Goal: Obtain resource: Obtain resource

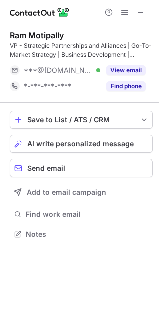
scroll to position [227, 159]
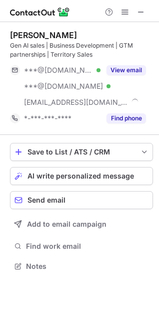
scroll to position [259, 159]
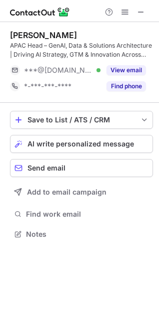
scroll to position [227, 159]
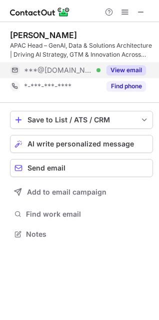
click at [134, 69] on button "View email" at bounding box center [127, 70] width 40 height 10
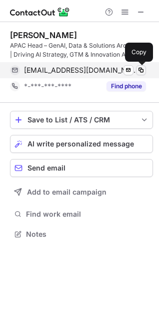
click at [142, 70] on span at bounding box center [141, 70] width 8 height 8
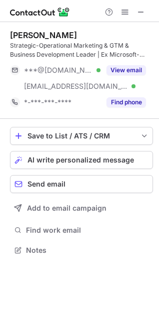
scroll to position [243, 159]
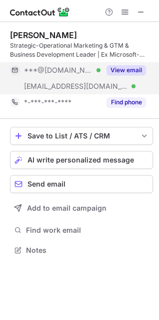
click at [133, 65] on div "View email" at bounding box center [124, 70] width 46 height 16
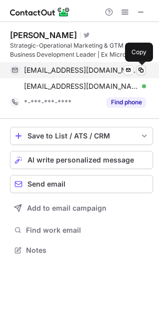
click at [145, 70] on span at bounding box center [141, 70] width 8 height 8
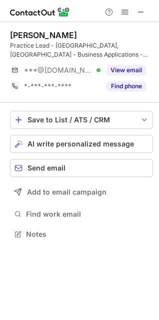
scroll to position [227, 159]
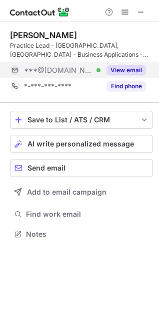
click at [130, 68] on button "View email" at bounding box center [127, 70] width 40 height 10
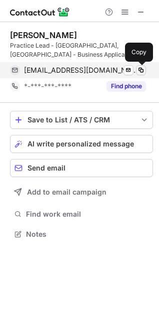
click at [136, 68] on button at bounding box center [141, 70] width 10 height 10
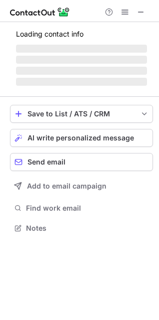
scroll to position [218, 159]
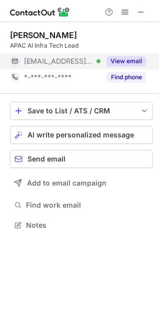
click at [128, 63] on button "View email" at bounding box center [127, 61] width 40 height 10
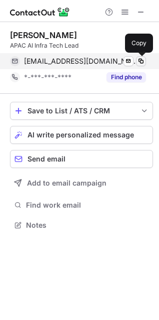
click at [140, 63] on span at bounding box center [141, 61] width 8 height 8
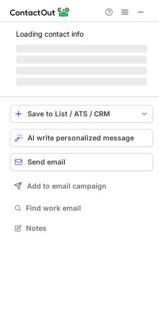
scroll to position [227, 159]
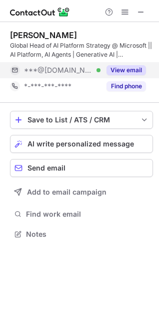
click at [134, 66] on button "View email" at bounding box center [127, 70] width 40 height 10
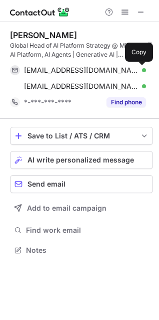
scroll to position [243, 159]
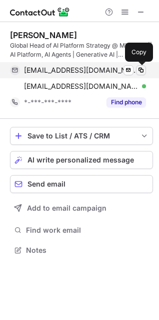
click at [144, 68] on span at bounding box center [141, 70] width 8 height 8
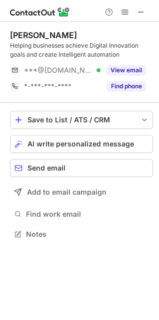
scroll to position [227, 159]
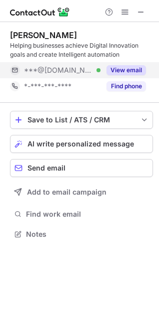
click at [132, 71] on button "View email" at bounding box center [127, 70] width 40 height 10
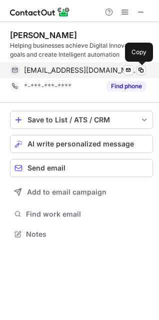
click at [140, 70] on span at bounding box center [141, 70] width 8 height 8
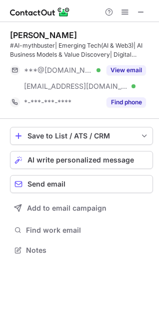
scroll to position [243, 159]
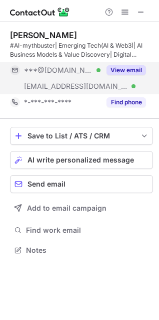
click at [135, 71] on button "View email" at bounding box center [127, 70] width 40 height 10
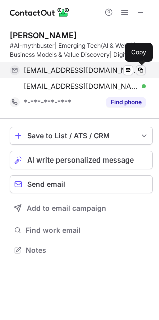
click at [138, 71] on span at bounding box center [141, 70] width 8 height 8
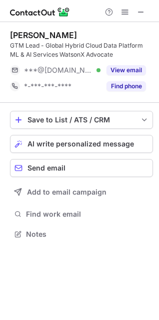
scroll to position [227, 159]
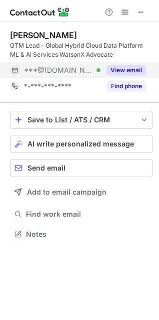
click at [127, 68] on button "View email" at bounding box center [127, 70] width 40 height 10
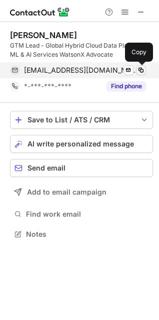
click at [141, 69] on span at bounding box center [141, 70] width 8 height 8
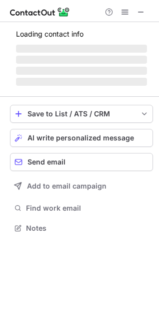
scroll to position [243, 159]
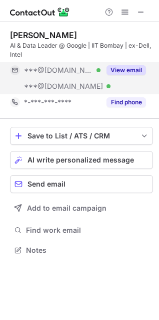
click at [140, 68] on button "View email" at bounding box center [127, 70] width 40 height 10
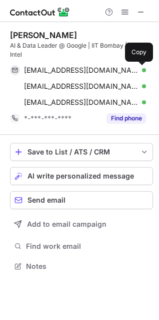
scroll to position [259, 159]
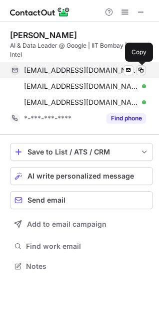
click at [142, 70] on span at bounding box center [141, 70] width 8 height 8
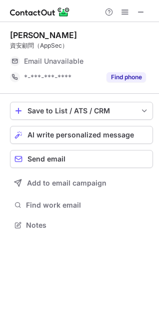
scroll to position [218, 159]
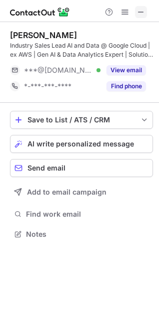
scroll to position [227, 159]
click at [143, 11] on span at bounding box center [141, 12] width 8 height 8
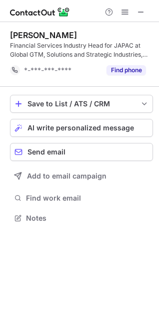
scroll to position [211, 159]
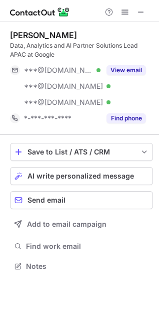
scroll to position [259, 159]
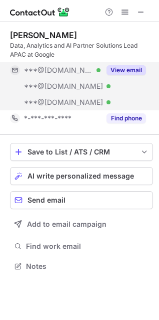
click at [137, 64] on div "View email" at bounding box center [124, 70] width 46 height 16
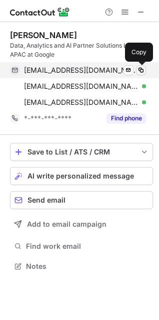
click at [142, 67] on span at bounding box center [141, 70] width 8 height 8
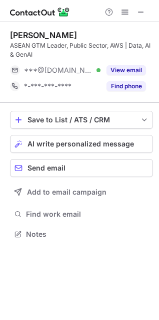
scroll to position [227, 159]
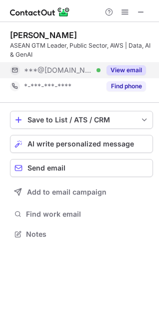
click at [132, 72] on button "View email" at bounding box center [127, 70] width 40 height 10
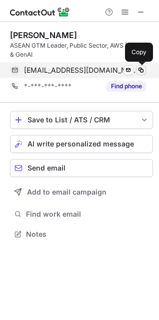
click at [142, 71] on span at bounding box center [141, 70] width 8 height 8
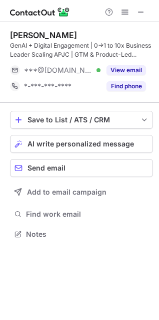
scroll to position [227, 159]
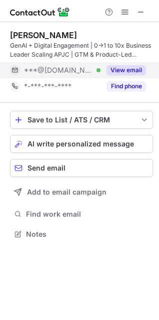
click at [132, 65] on div "View email" at bounding box center [124, 70] width 46 height 16
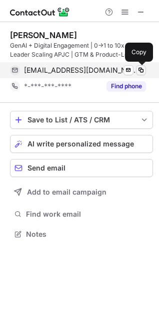
click at [143, 69] on span at bounding box center [141, 70] width 8 height 8
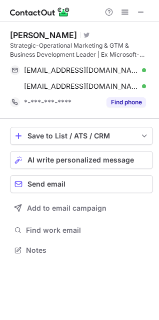
scroll to position [243, 159]
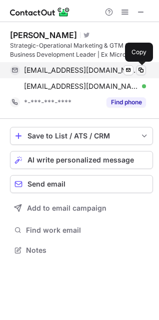
click at [143, 69] on span at bounding box center [141, 70] width 8 height 8
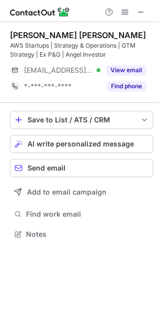
scroll to position [227, 159]
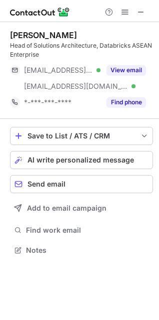
scroll to position [243, 159]
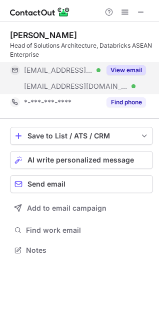
click at [140, 69] on button "View email" at bounding box center [127, 70] width 40 height 10
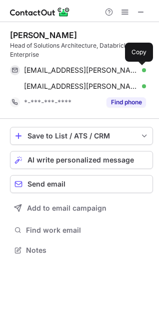
click at [140, 69] on span at bounding box center [141, 70] width 8 height 8
